Goal: Task Accomplishment & Management: Use online tool/utility

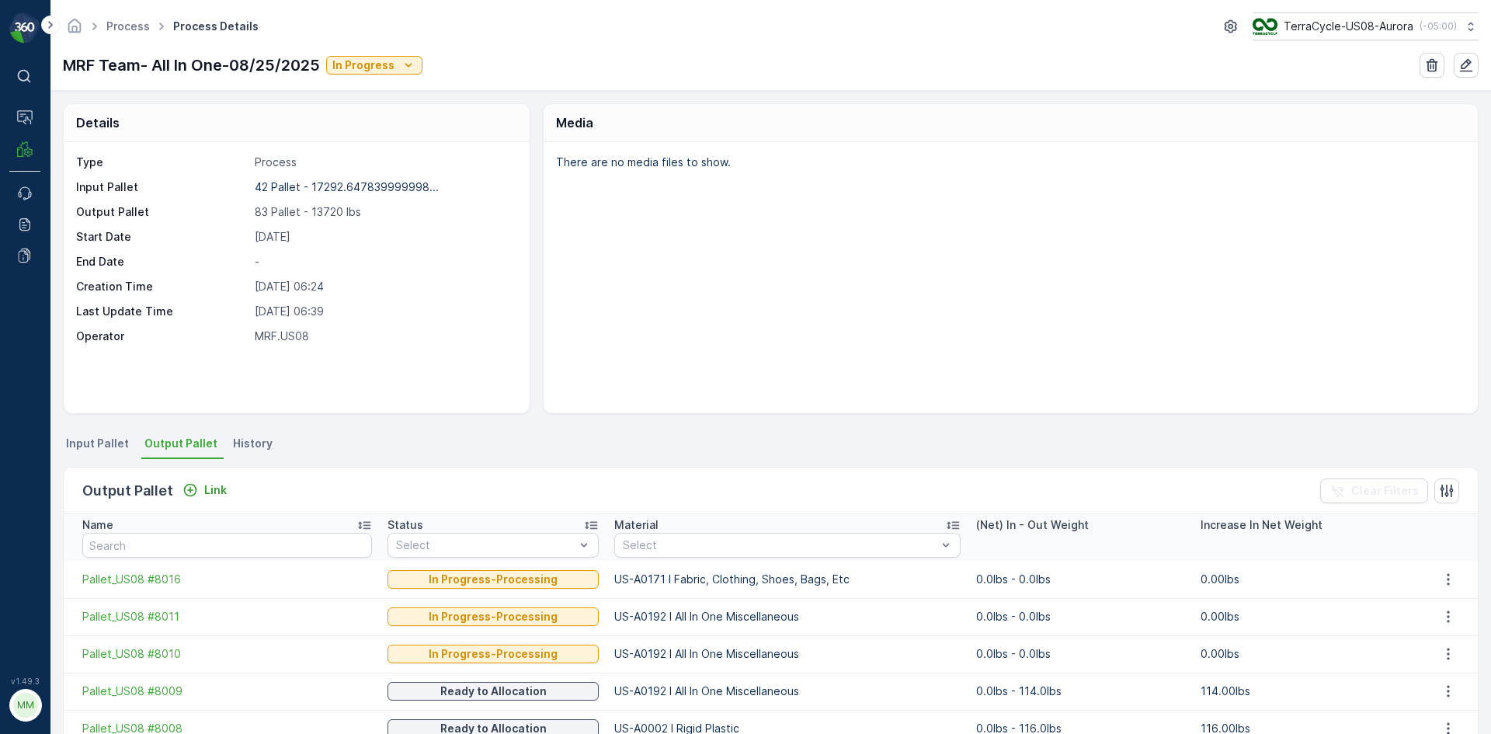
click at [110, 447] on span "Input Pallet" at bounding box center [97, 444] width 63 height 16
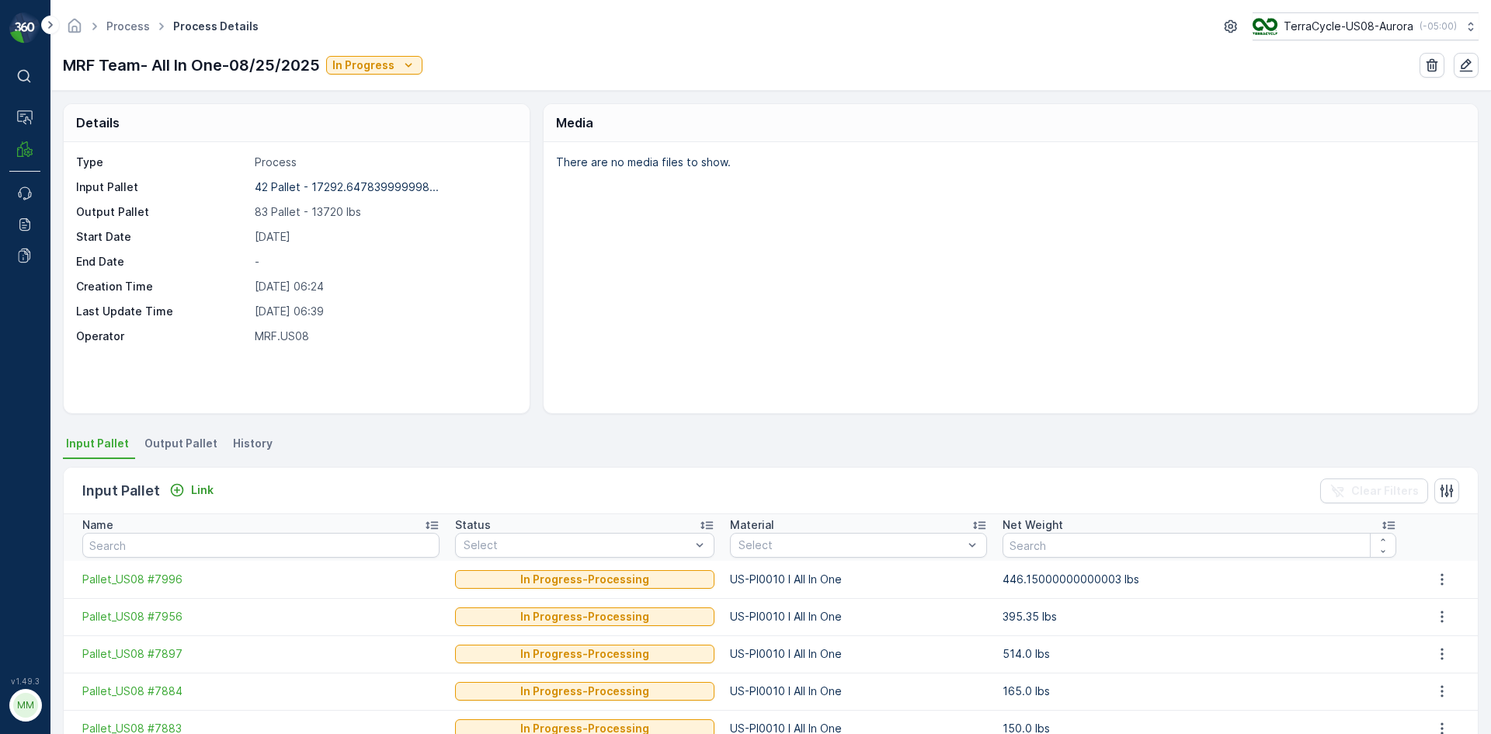
click at [173, 438] on span "Output Pallet" at bounding box center [180, 444] width 73 height 16
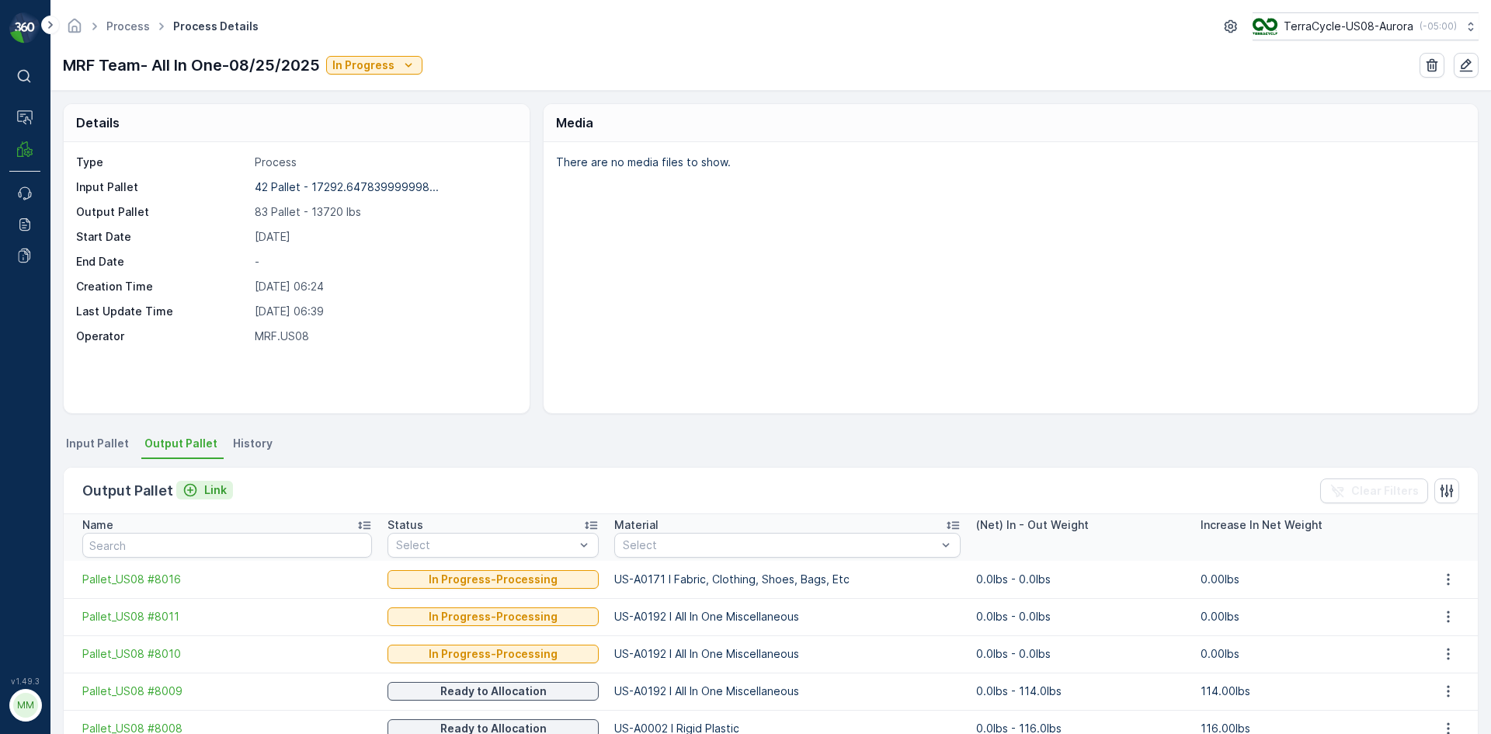
click at [216, 491] on p "Link" at bounding box center [215, 490] width 23 height 16
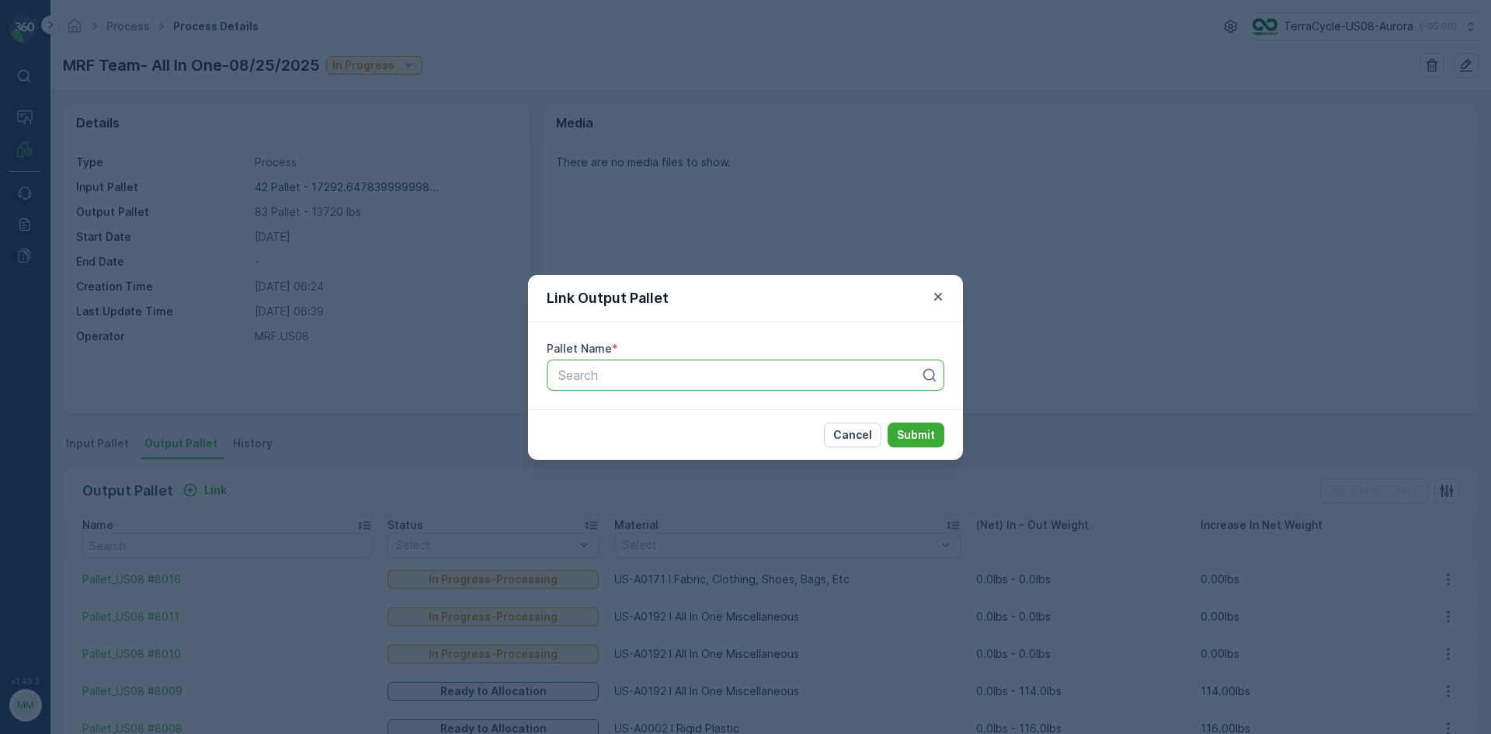
click at [612, 376] on div at bounding box center [739, 375] width 365 height 14
type input "8013"
click at [649, 409] on span "Pallet_US08 #8013" at bounding box center [611, 413] width 110 height 14
click at [916, 424] on button "Submit" at bounding box center [916, 434] width 57 height 25
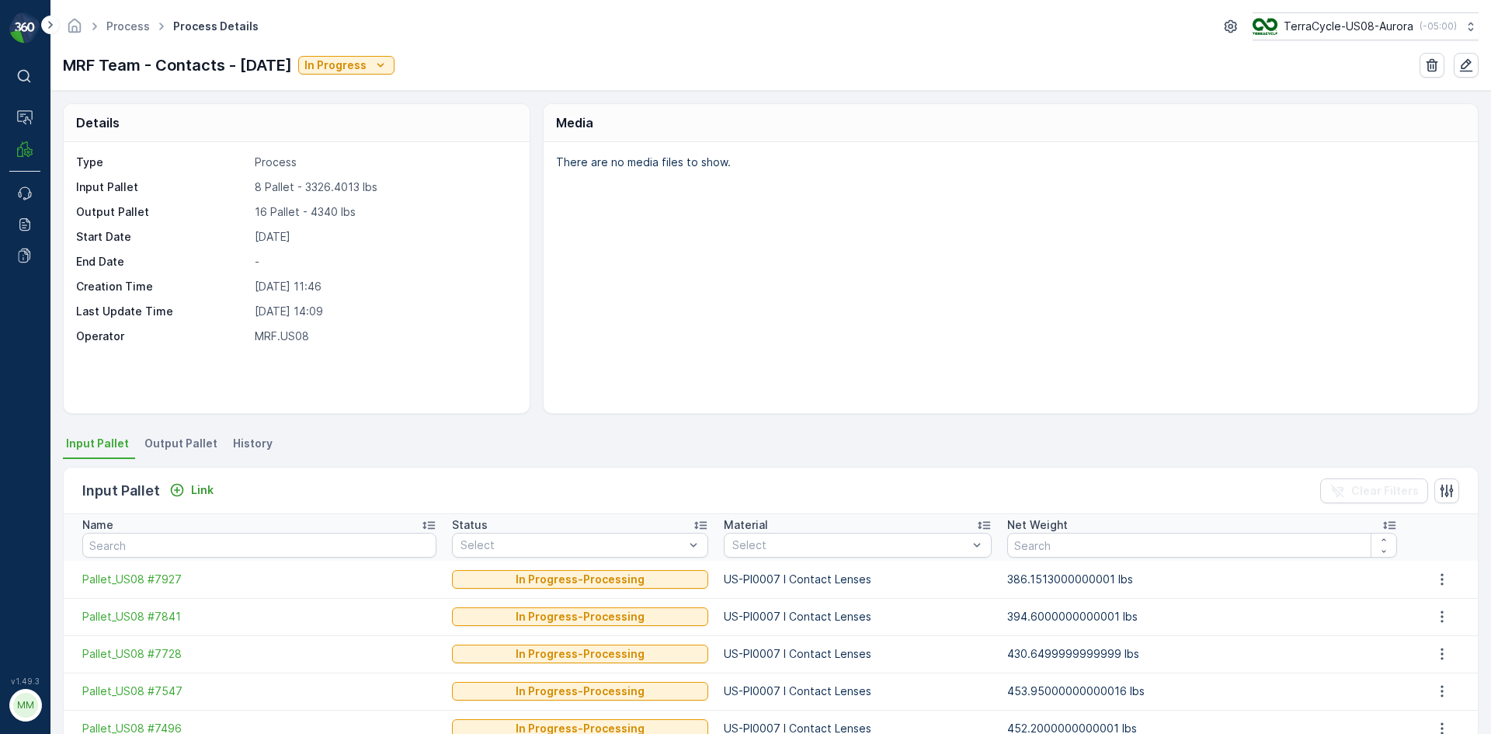
click at [175, 444] on span "Output Pallet" at bounding box center [180, 444] width 73 height 16
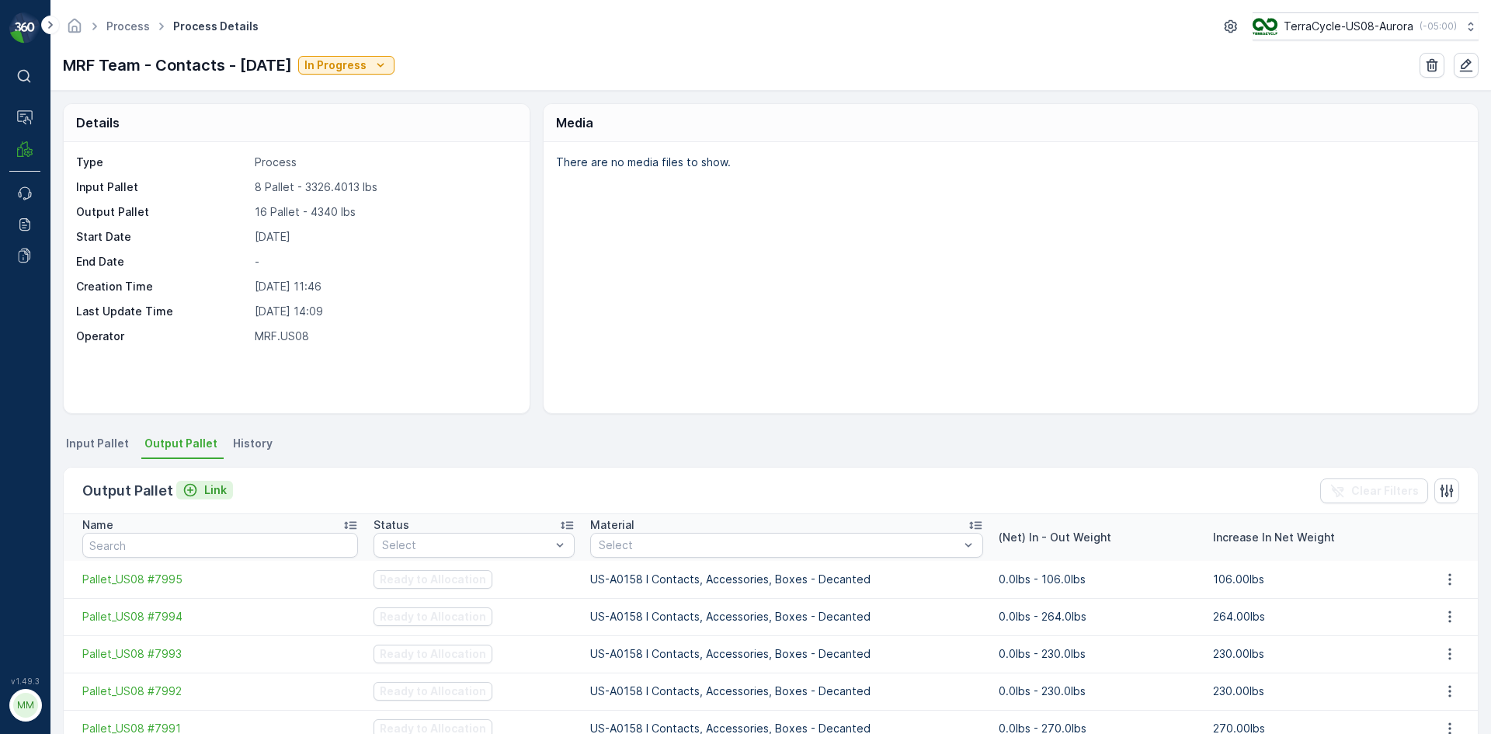
click at [218, 492] on p "Link" at bounding box center [215, 490] width 23 height 16
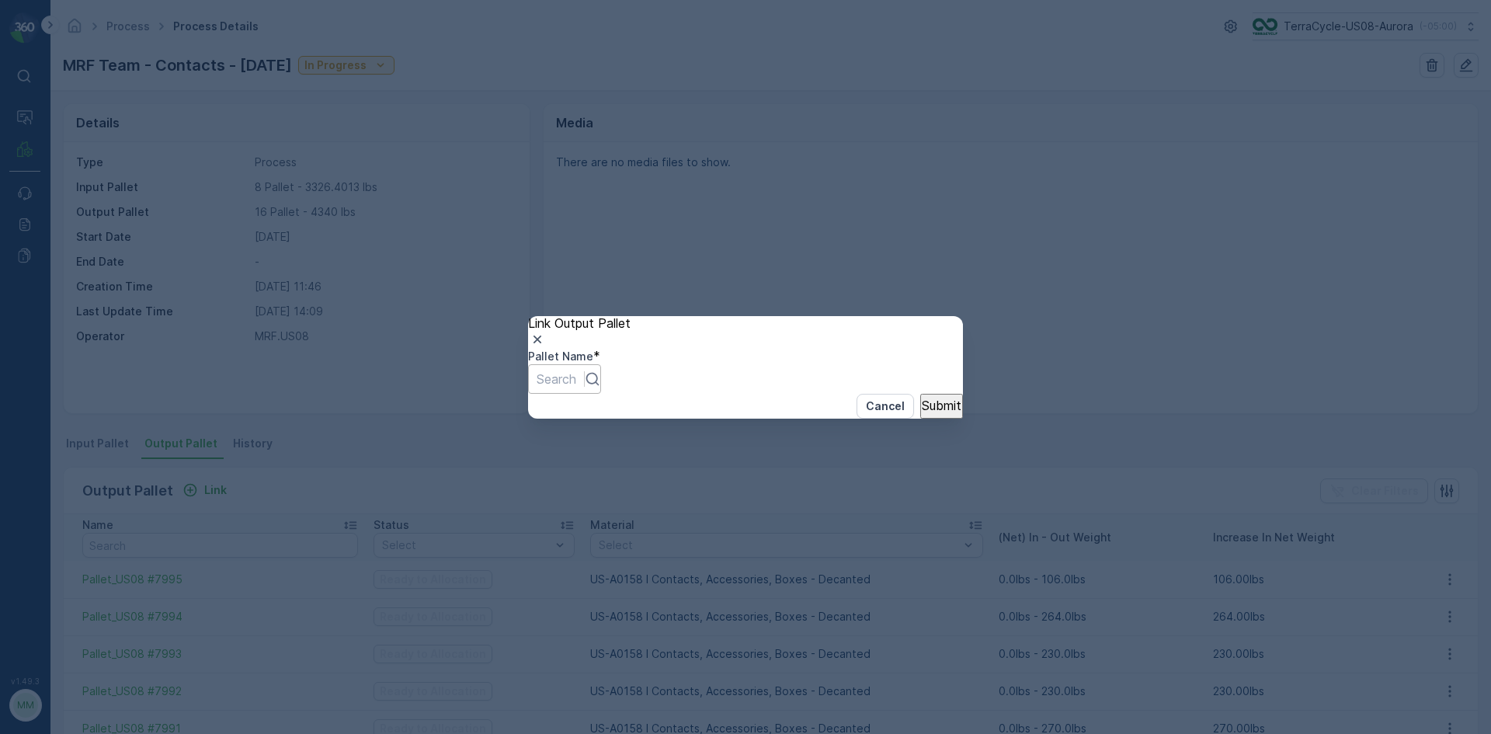
click at [601, 384] on div "Search" at bounding box center [564, 379] width 73 height 30
type input "8017"
click at [805, 733] on div "Pallet_US08 #8017" at bounding box center [745, 741] width 1491 height 14
click at [933, 412] on p "Submit" at bounding box center [942, 405] width 40 height 14
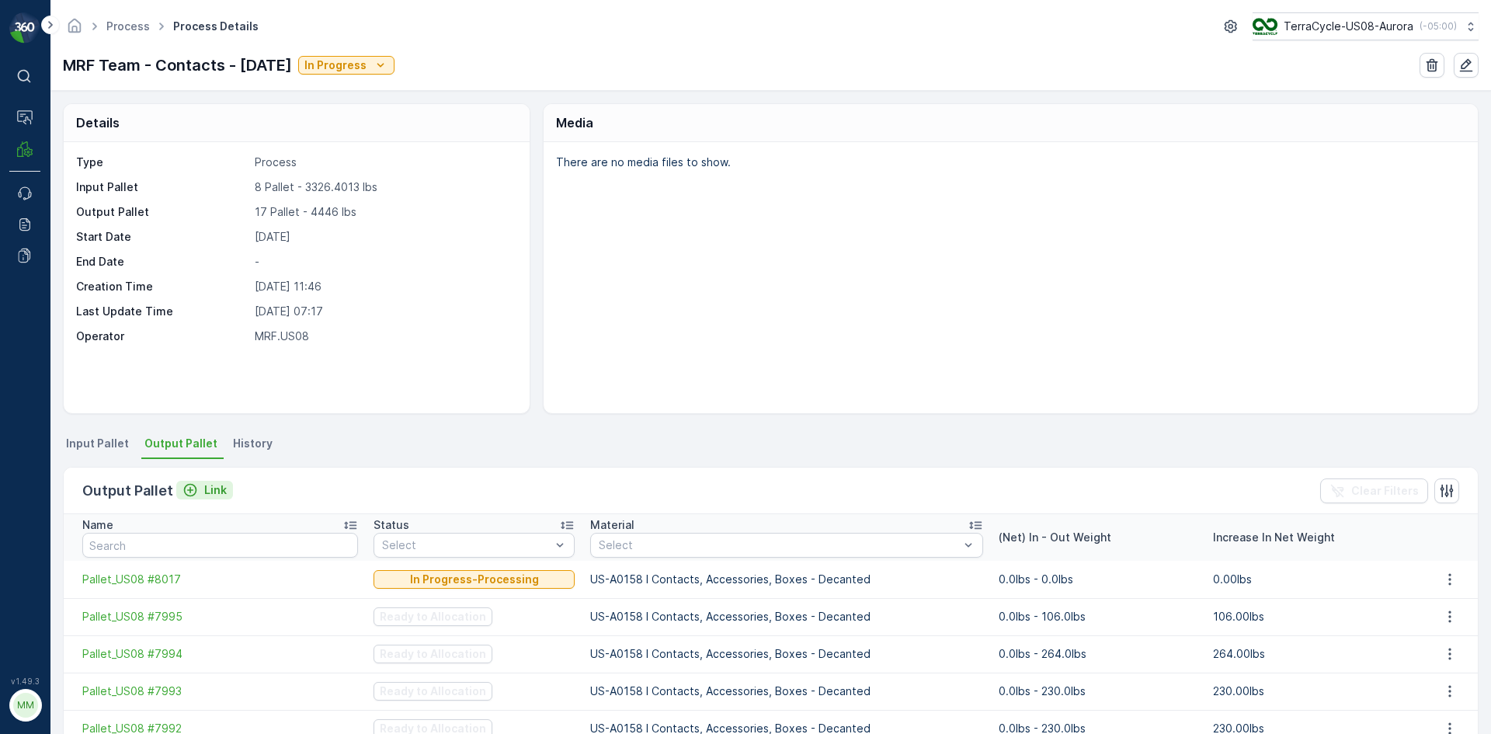
click at [204, 487] on p "Link" at bounding box center [215, 490] width 23 height 16
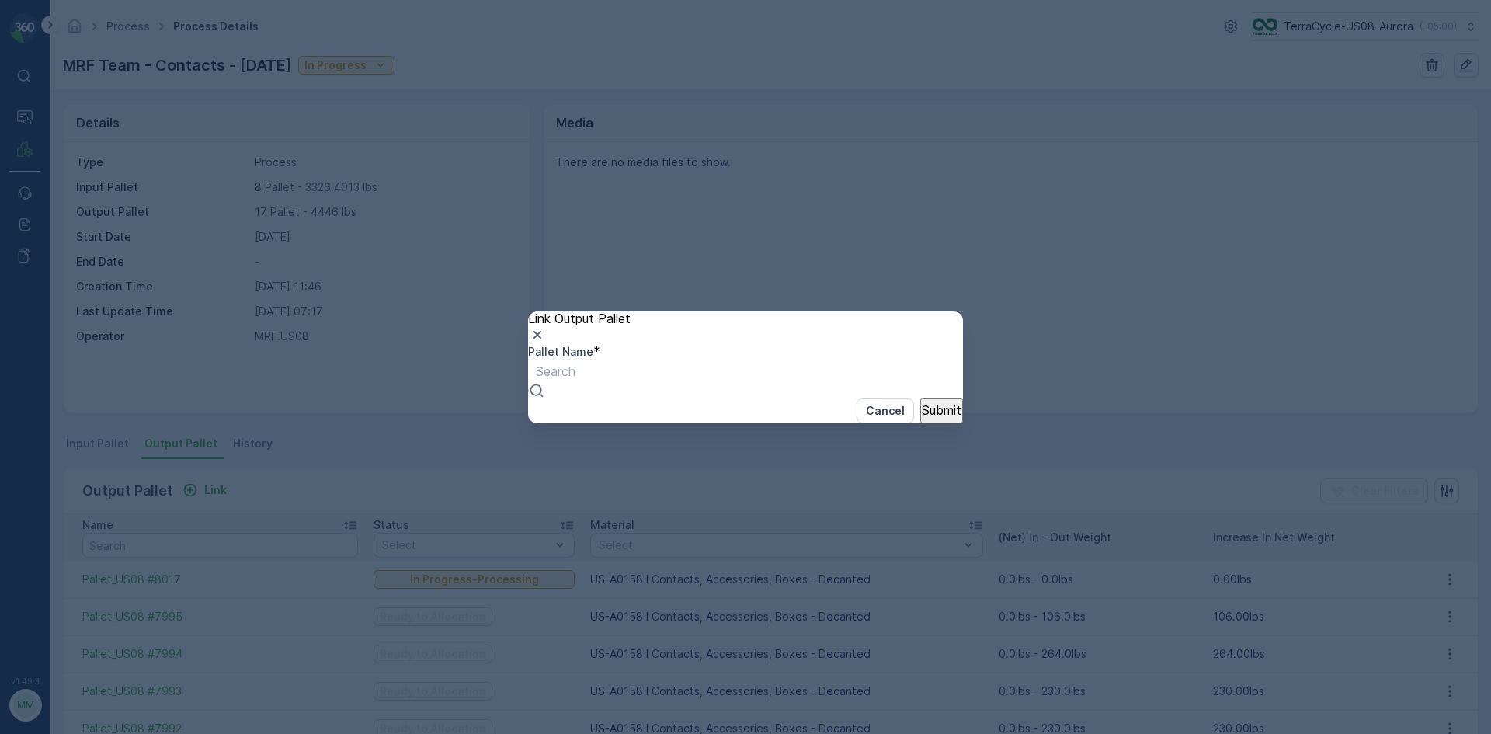
click at [583, 362] on div "Search" at bounding box center [555, 379] width 55 height 39
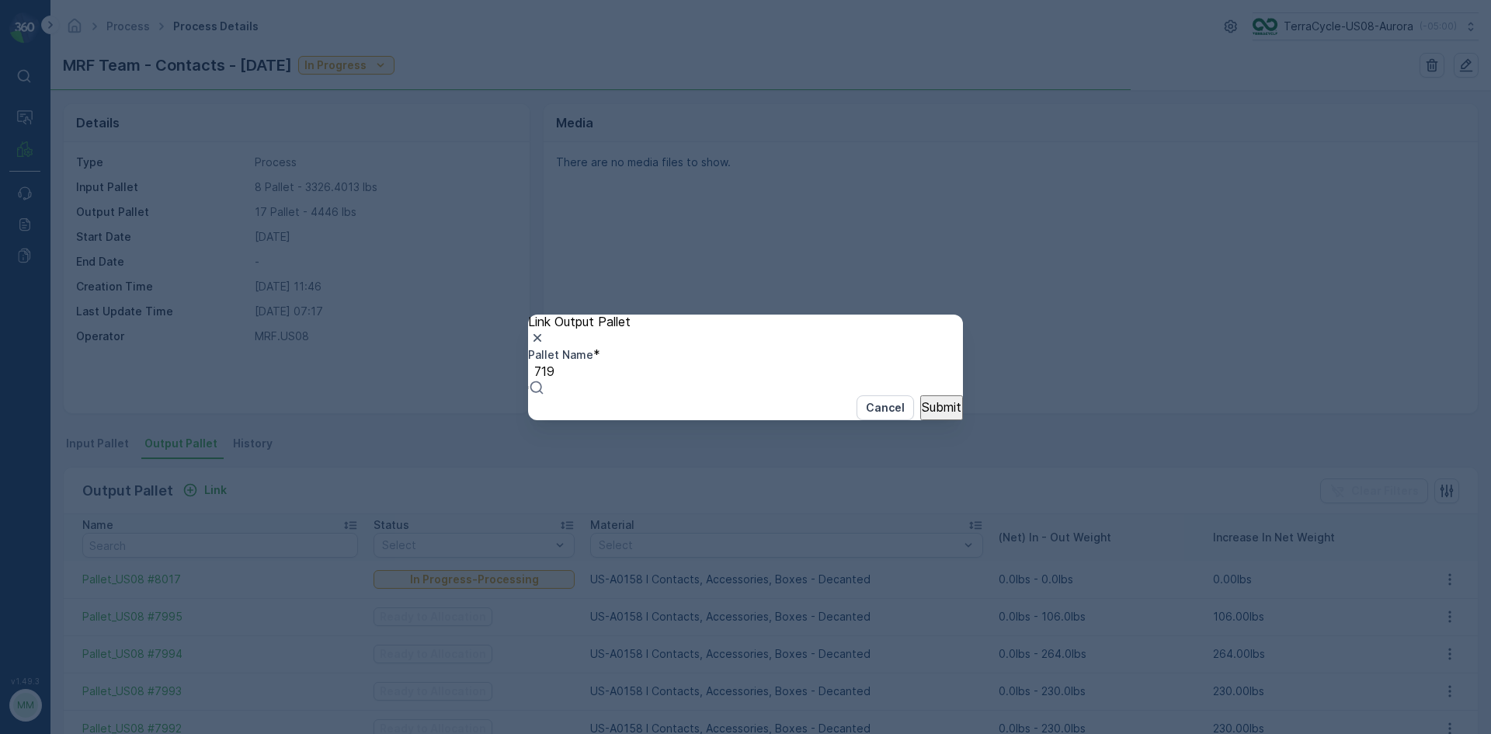
type input "7193"
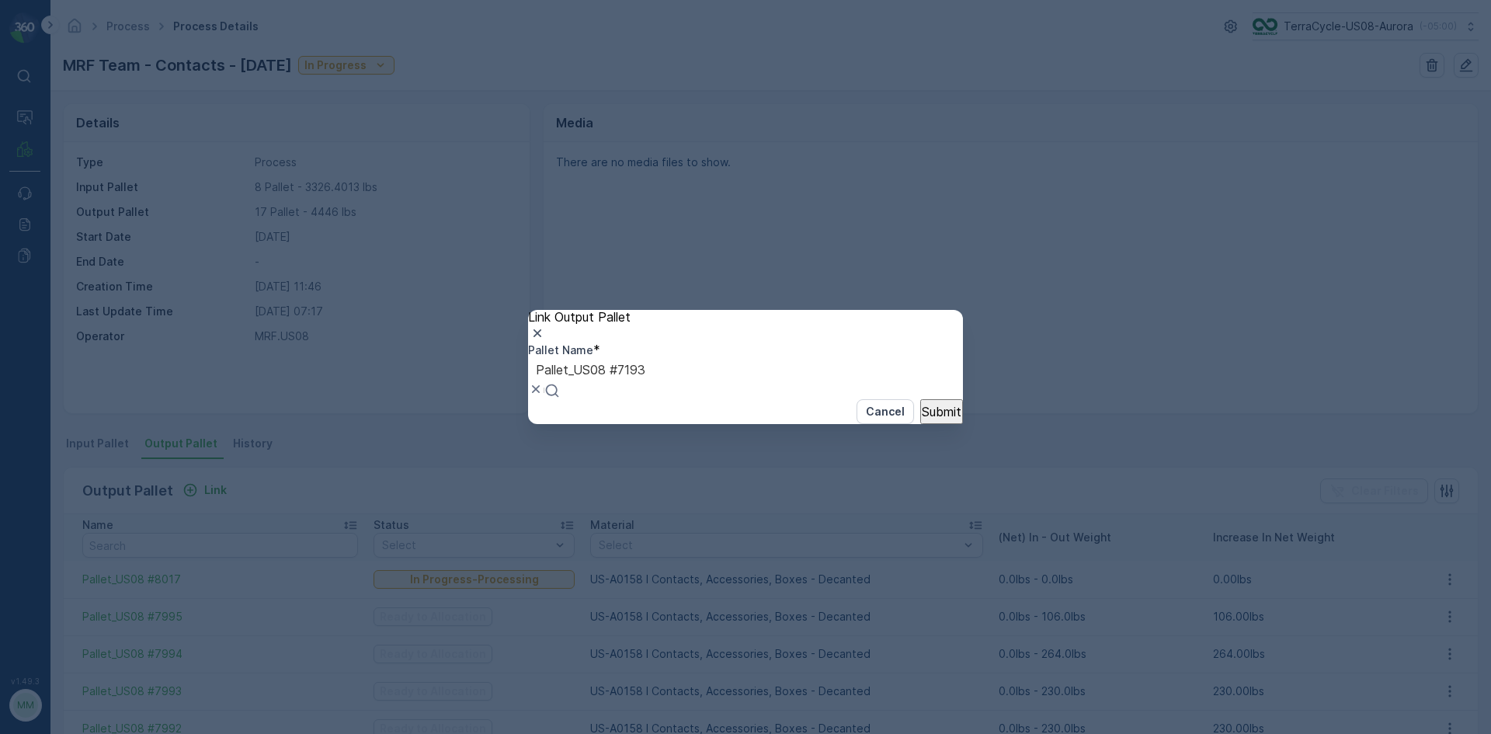
click at [934, 419] on p "Submit" at bounding box center [942, 412] width 40 height 14
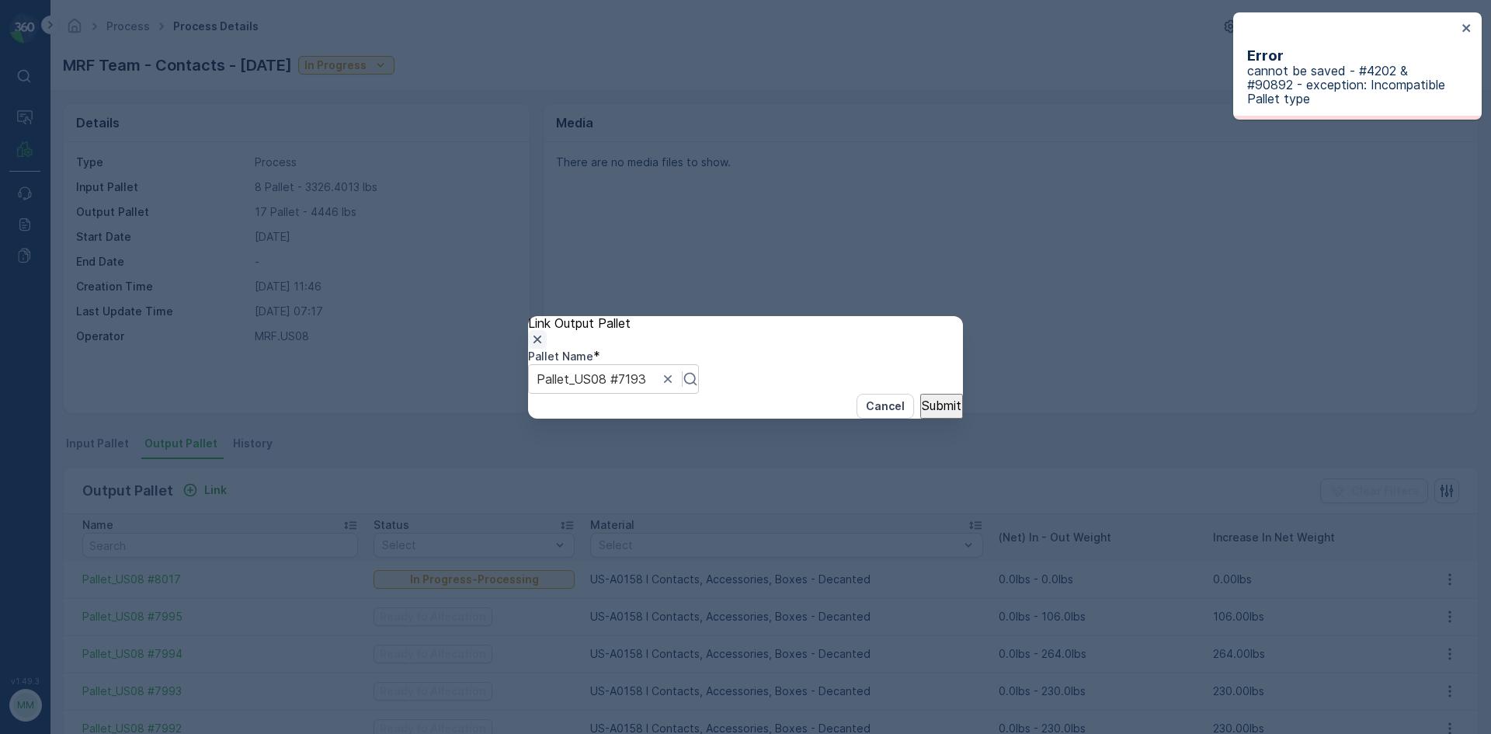
click at [545, 332] on icon "button" at bounding box center [538, 340] width 16 height 16
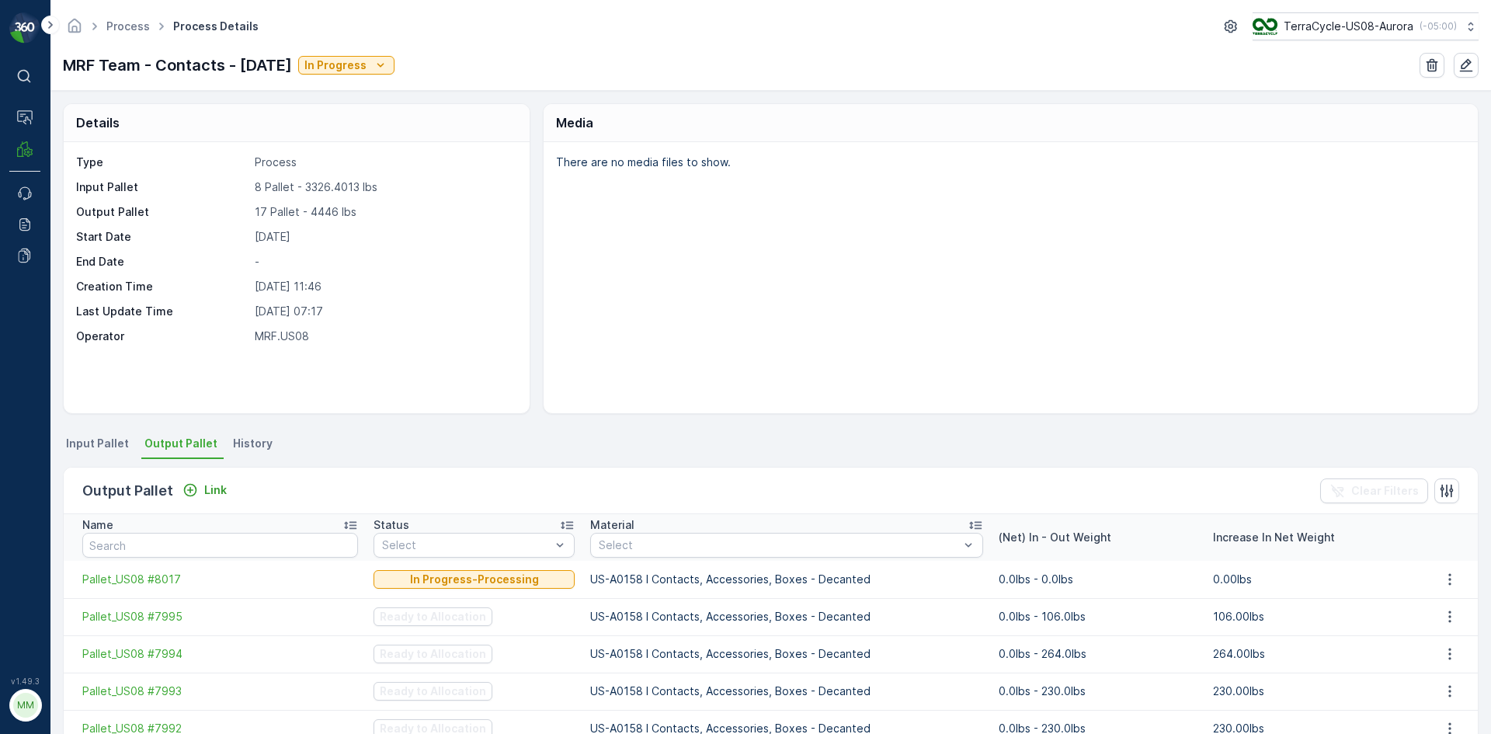
click at [105, 436] on span "Input Pallet" at bounding box center [97, 444] width 63 height 16
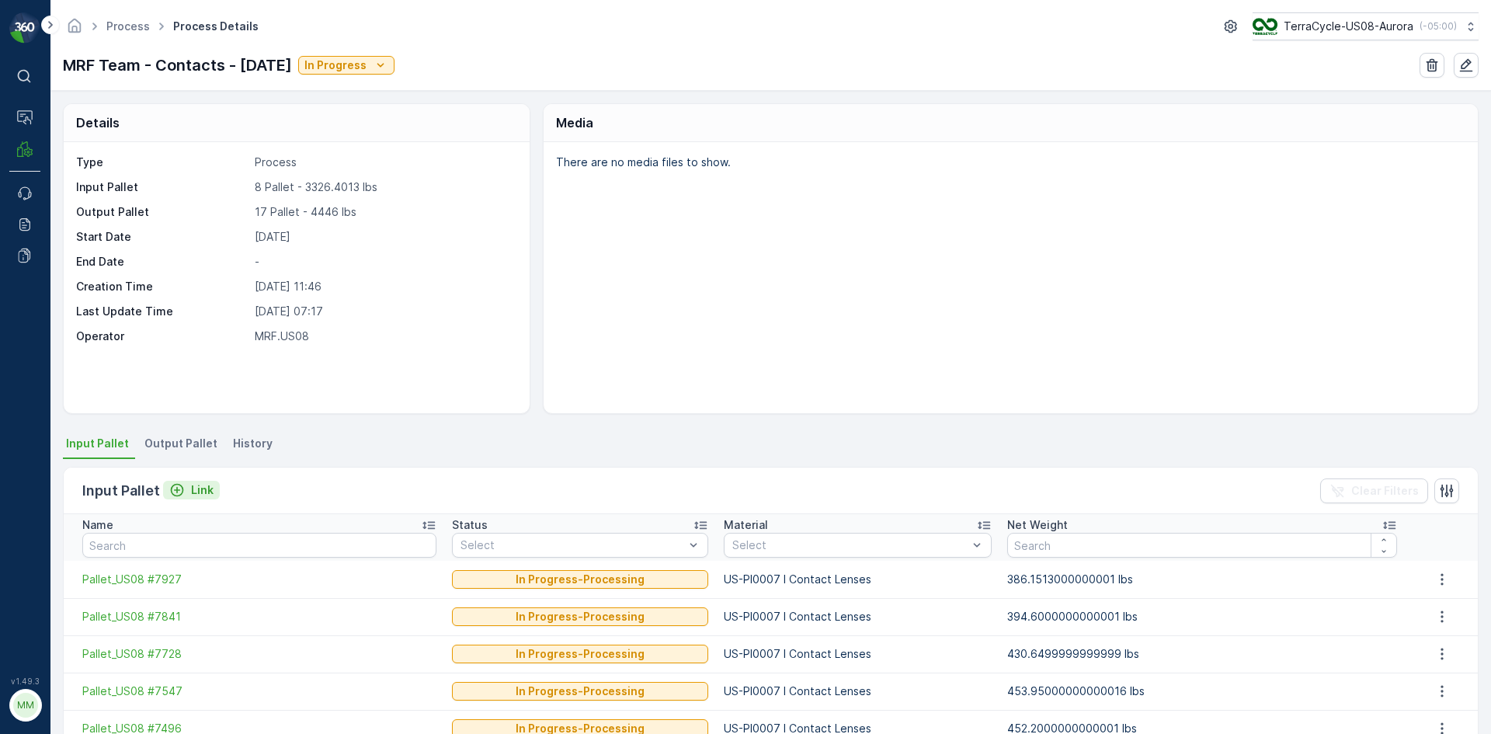
click at [188, 484] on div "Link" at bounding box center [191, 490] width 44 height 16
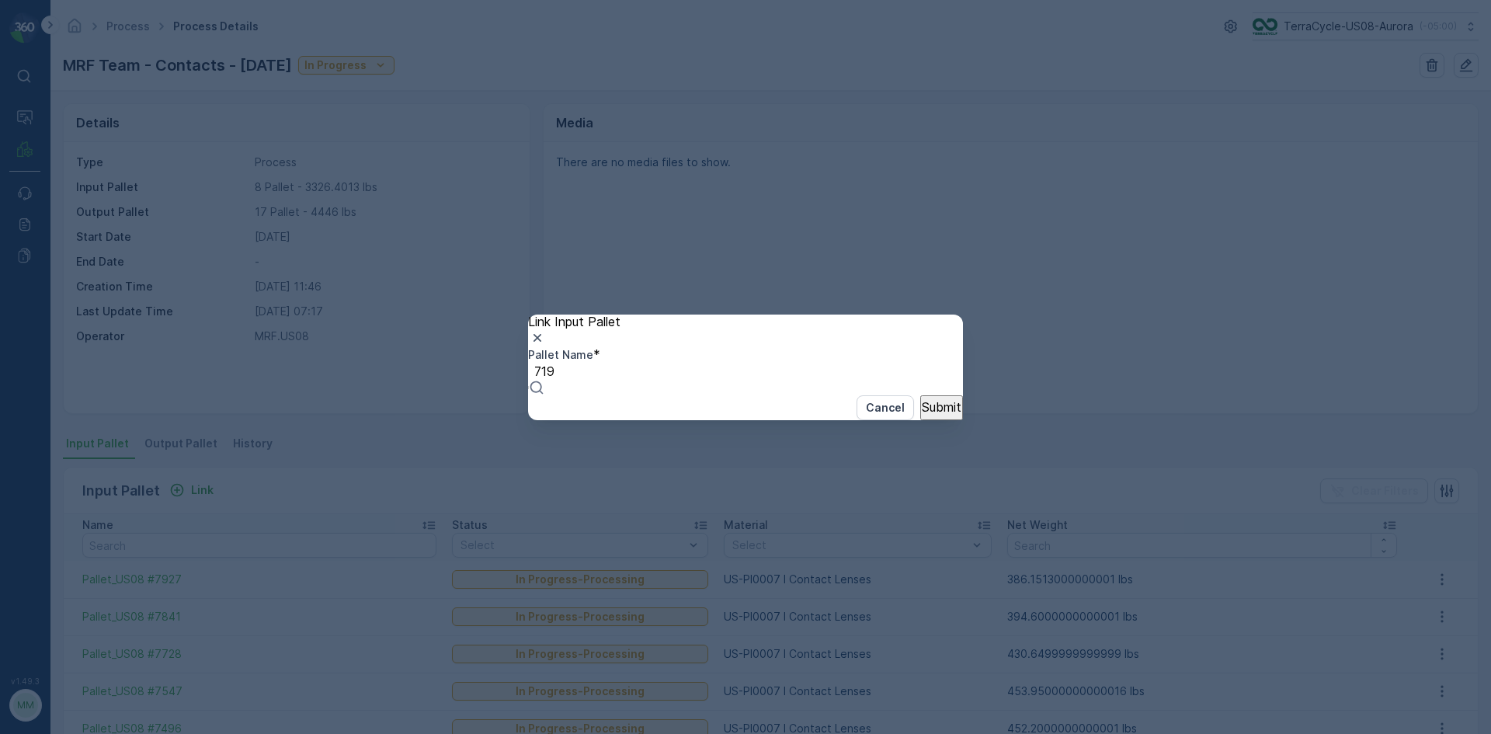
type input "7193"
click at [922, 412] on p "Submit" at bounding box center [942, 405] width 40 height 14
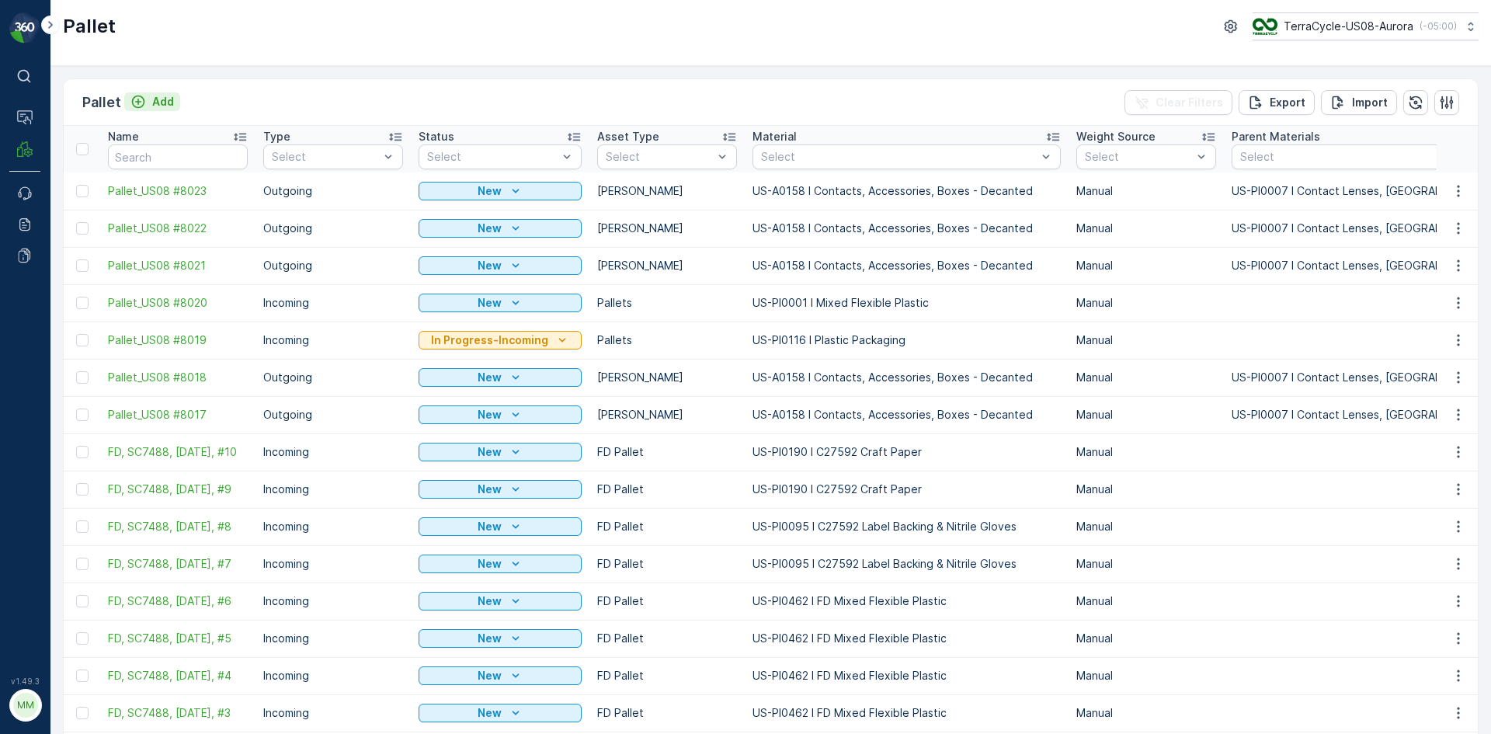
click at [166, 96] on p "Add" at bounding box center [163, 102] width 22 height 16
click at [187, 157] on input "text" at bounding box center [178, 156] width 140 height 25
type input "7193"
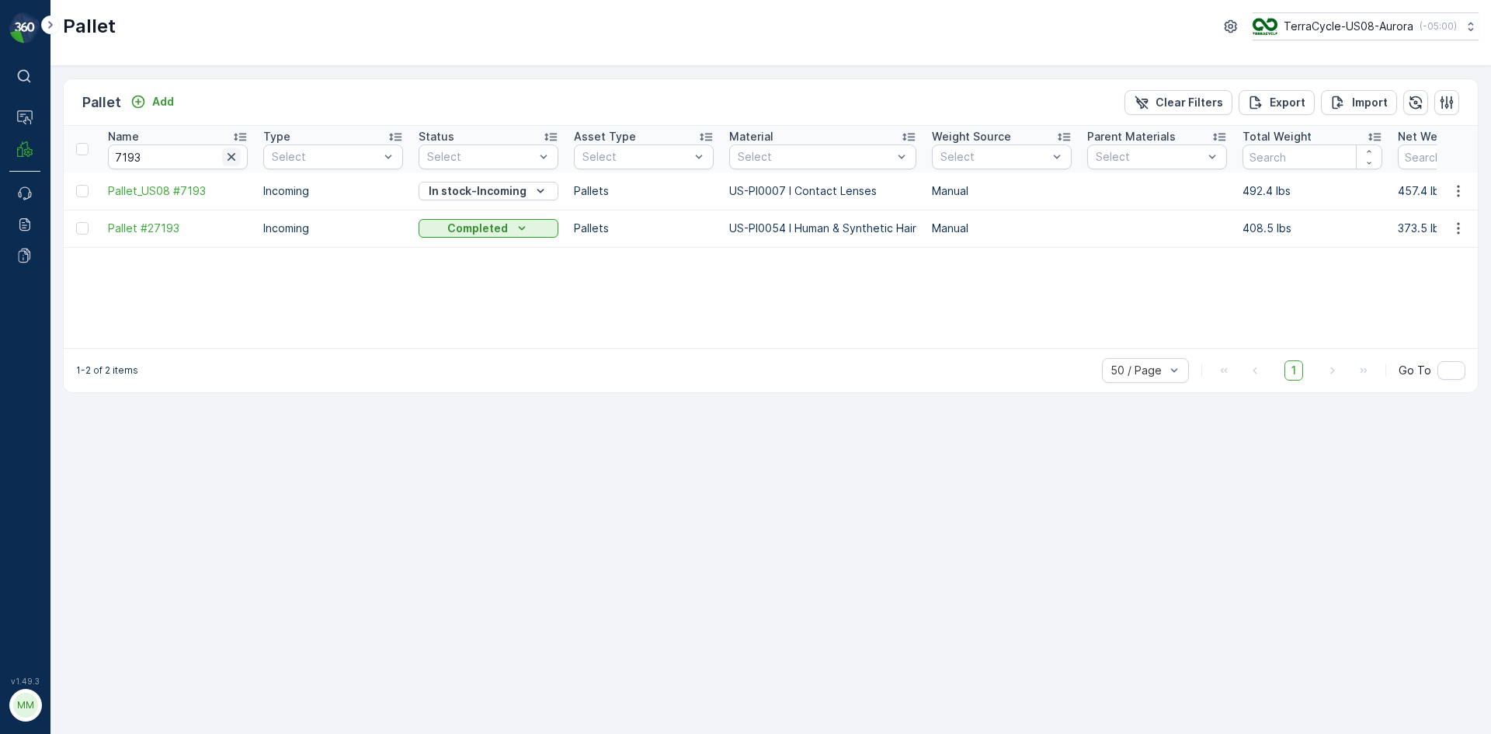
click at [228, 162] on icon "button" at bounding box center [232, 157] width 16 height 16
